Goal: Task Accomplishment & Management: Manage account settings

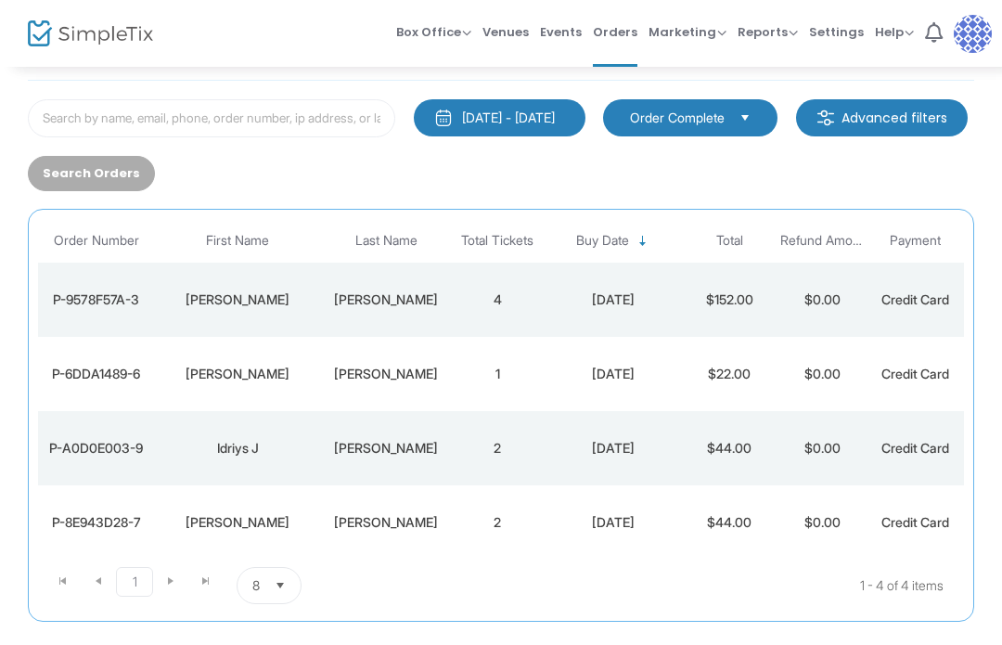
click at [967, 25] on img at bounding box center [973, 34] width 38 height 38
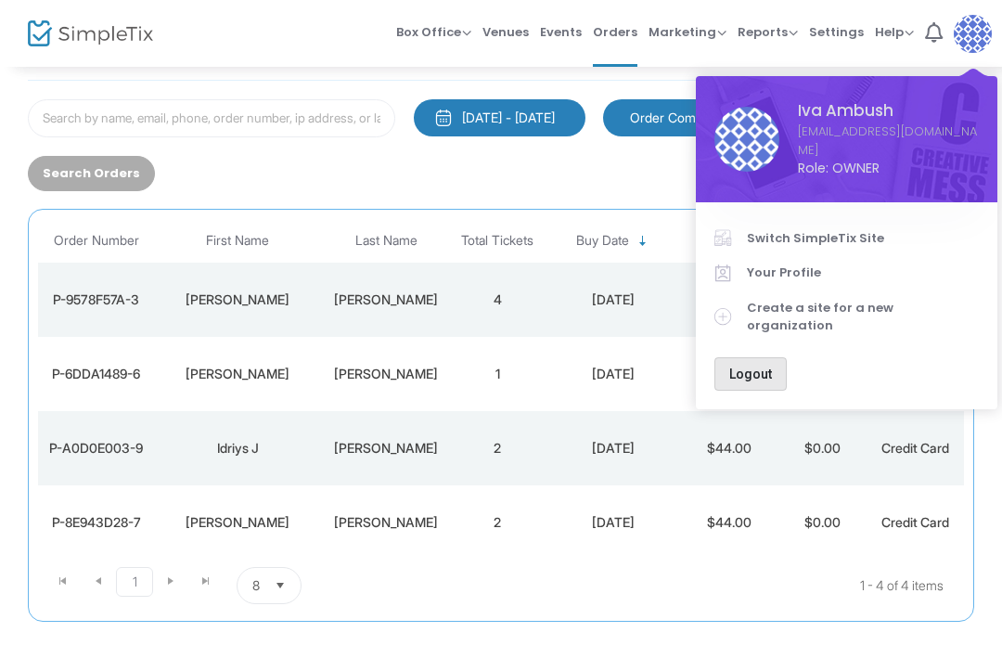
click at [755, 357] on button "Logout" at bounding box center [750, 373] width 72 height 33
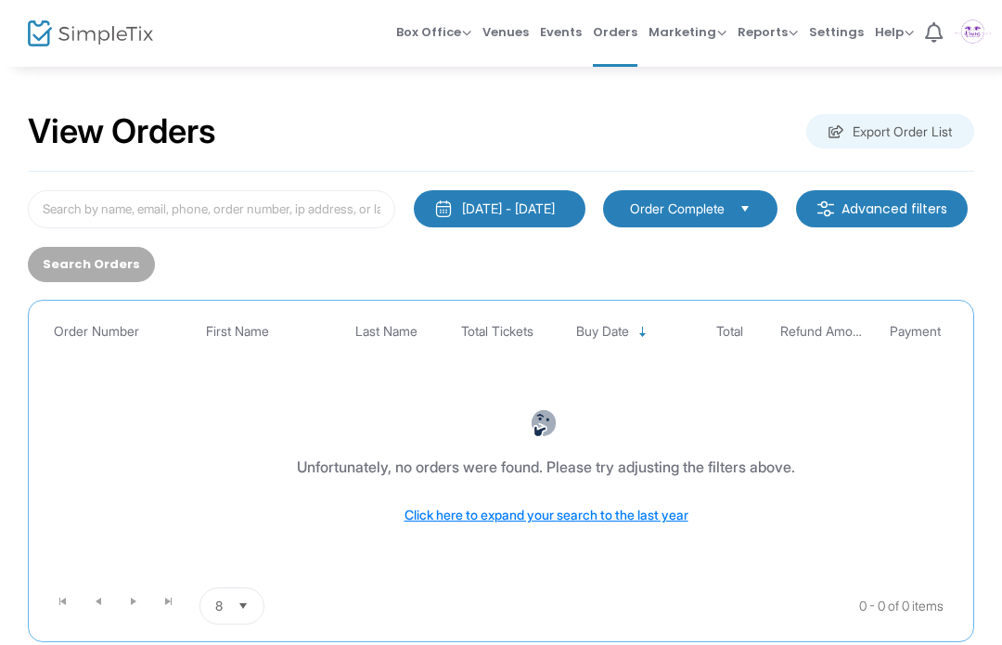
click at [564, 32] on span "Events" at bounding box center [561, 31] width 42 height 47
